Goal: Information Seeking & Learning: Learn about a topic

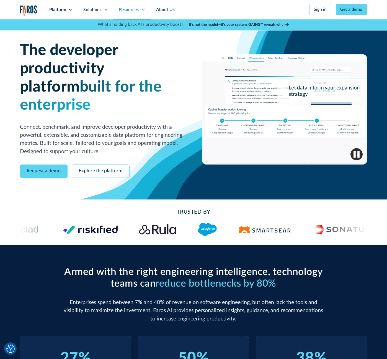
click at [130, 7] on div "Resources" at bounding box center [129, 10] width 20 height 7
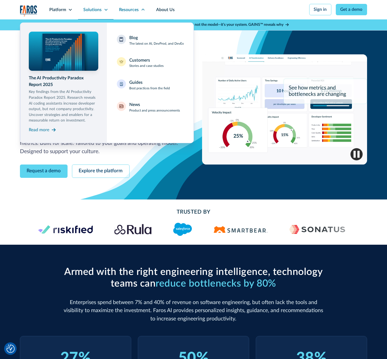
click at [95, 11] on div "Solutions" at bounding box center [92, 10] width 18 height 7
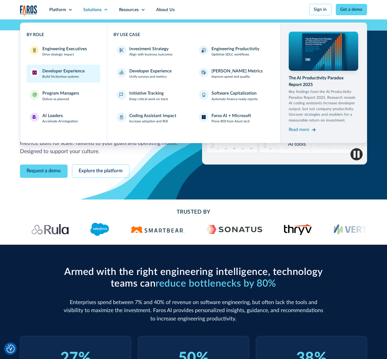
click at [84, 75] on link "Developer Experience Build frictionless systems" at bounding box center [64, 74] width 74 height 18
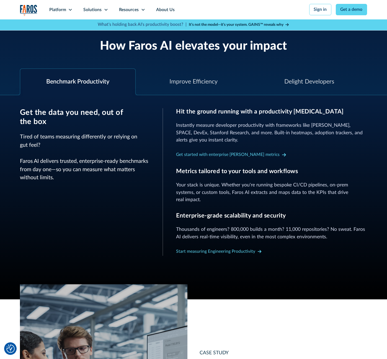
scroll to position [194, 0]
click at [194, 80] on div "Improve Efficiency" at bounding box center [194, 81] width 48 height 9
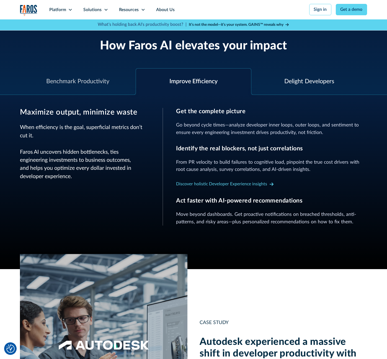
click at [296, 81] on div "Delight Developers" at bounding box center [310, 81] width 50 height 9
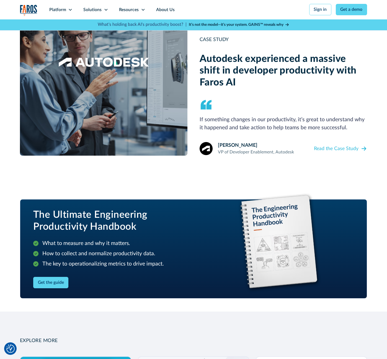
scroll to position [0, 0]
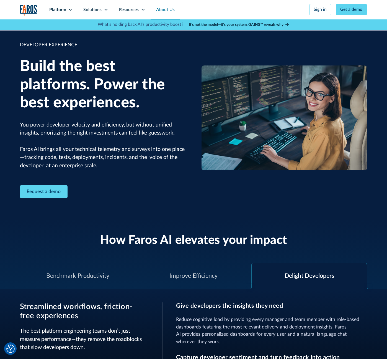
click at [167, 11] on link "About Us" at bounding box center [165, 9] width 29 height 19
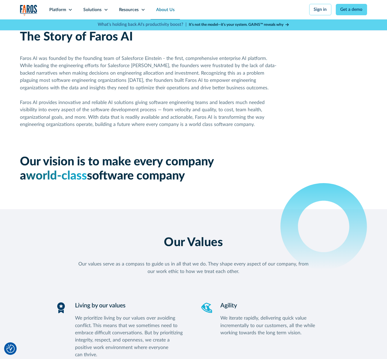
scroll to position [311, 0]
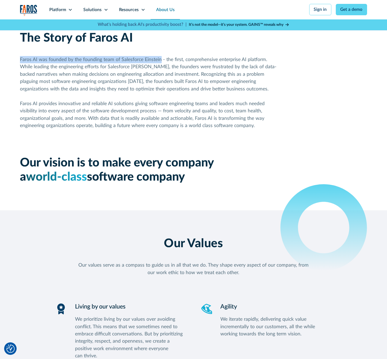
drag, startPoint x: 19, startPoint y: 62, endPoint x: 159, endPoint y: 64, distance: 140.5
click at [159, 64] on div "Faros AI was founded by the founding team of Salesforce Einstein - the first, c…" at bounding box center [150, 92] width 261 height 73
copy div "Faros AI was founded by the founding team of Salesforce Einstein"
click at [214, 73] on div "Faros AI was founded by the founding team of Salesforce Einstein - the first, c…" at bounding box center [150, 92] width 261 height 73
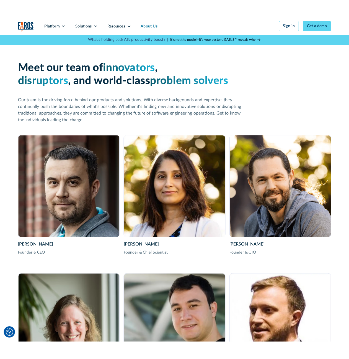
scroll to position [777, 0]
